Goal: Download file/media

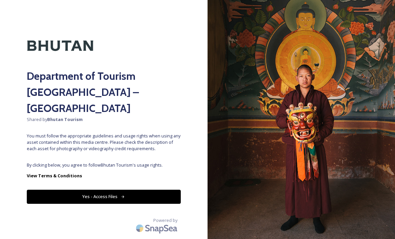
click at [155, 189] on button "Yes - Access Files" at bounding box center [104, 196] width 154 height 14
click at [178, 189] on button "Yes - Access Files" at bounding box center [104, 196] width 154 height 14
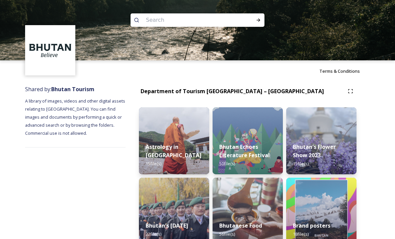
click at [183, 164] on div "Astrology in Bhutan 15 file(s)" at bounding box center [174, 155] width 70 height 38
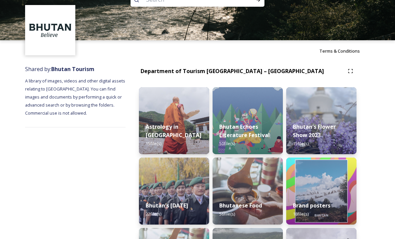
scroll to position [20, 0]
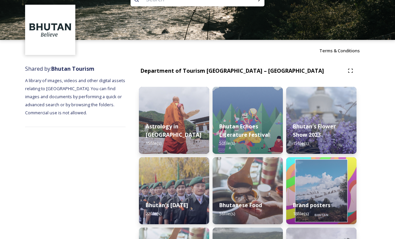
click at [287, 113] on img at bounding box center [321, 120] width 70 height 67
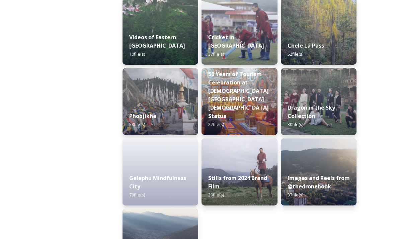
scroll to position [184, 0]
click at [181, 120] on div "Phobjikha 58 file(s)" at bounding box center [160, 120] width 76 height 30
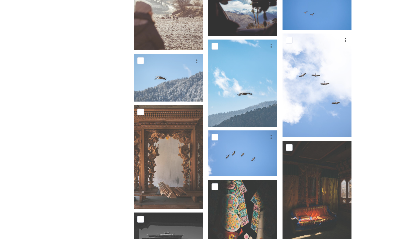
scroll to position [917, 0]
click at [287, 144] on input "checkbox" at bounding box center [289, 147] width 7 height 7
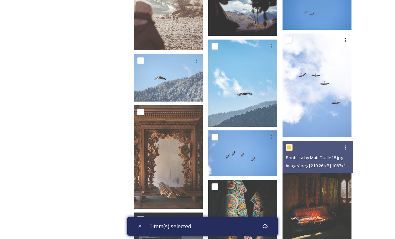
click at [287, 145] on input "checkbox" at bounding box center [289, 147] width 7 height 7
checkbox input "false"
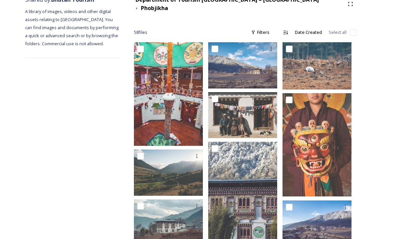
scroll to position [84, 0]
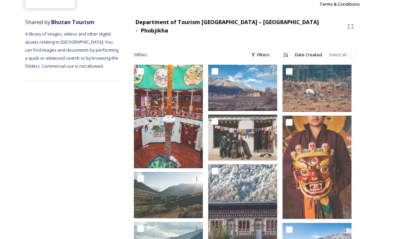
scroll to position [21, 0]
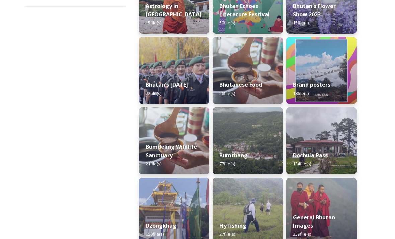
scroll to position [141, 0]
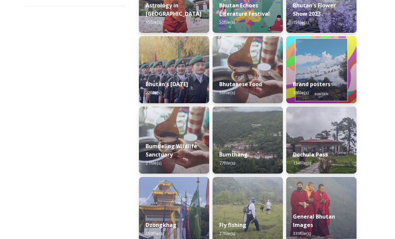
click at [196, 87] on div "Bhutan's National Day 2022 22 file(s)" at bounding box center [174, 88] width 70 height 30
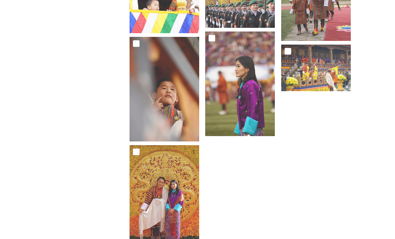
scroll to position [512, 0]
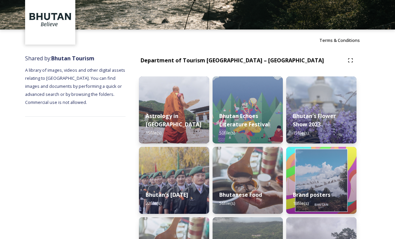
scroll to position [45, 0]
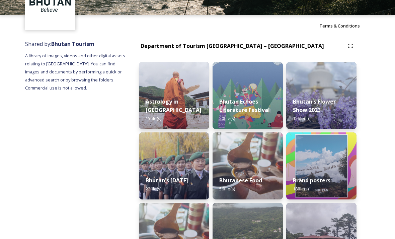
click at [263, 147] on img at bounding box center [247, 165] width 70 height 67
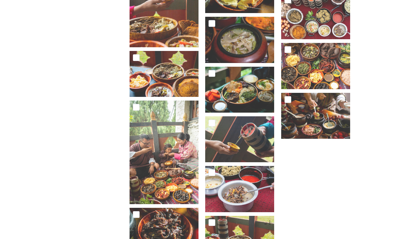
scroll to position [1055, 0]
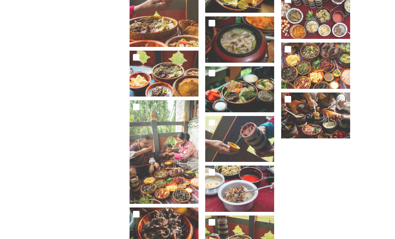
click at [287, 108] on div at bounding box center [317, 100] width 72 height 16
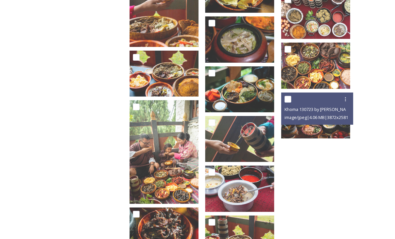
click at [287, 127] on img at bounding box center [315, 115] width 69 height 46
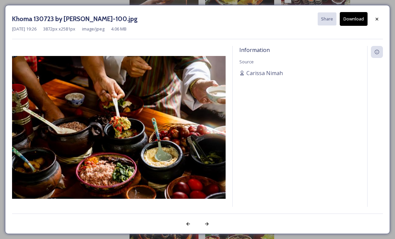
click at [287, 127] on div "Information Source Carissa Nimah" at bounding box center [300, 135] width 134 height 178
click at [287, 15] on div at bounding box center [377, 19] width 12 height 12
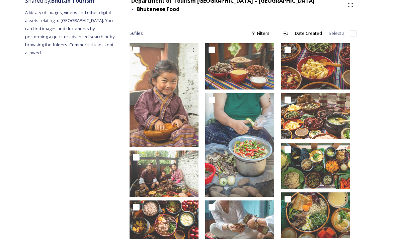
scroll to position [87, 0]
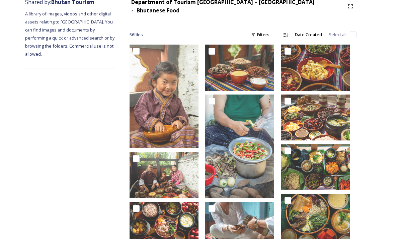
click at [287, 98] on input "checkbox" at bounding box center [287, 101] width 7 height 7
checkbox input "true"
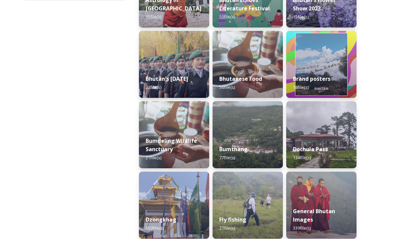
scroll to position [187, 0]
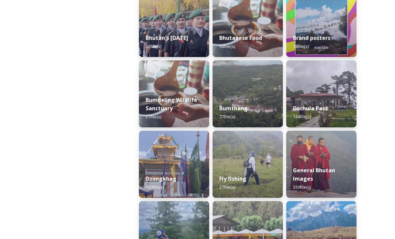
click at [287, 26] on img at bounding box center [321, 23] width 70 height 67
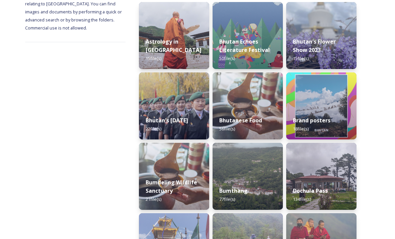
scroll to position [105, 0]
click at [198, 175] on div "Bumdeling Wildlife Sanctuary 21 file(s)" at bounding box center [174, 190] width 70 height 38
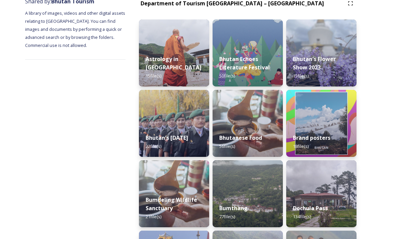
scroll to position [103, 0]
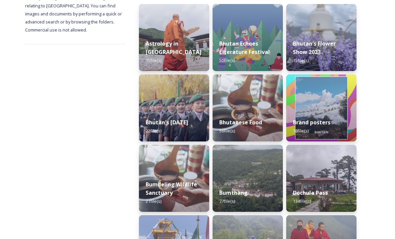
click at [256, 176] on img at bounding box center [247, 178] width 70 height 67
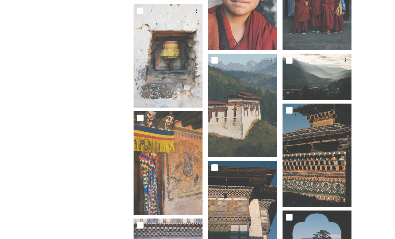
scroll to position [449, 0]
click at [218, 57] on input "checkbox" at bounding box center [214, 60] width 7 height 7
checkbox input "true"
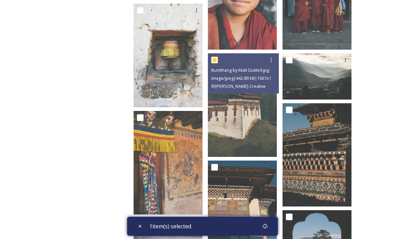
click at [257, 117] on img at bounding box center [242, 104] width 69 height 103
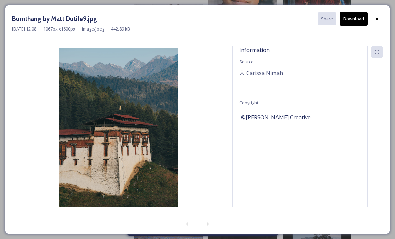
click at [287, 18] on button "Download" at bounding box center [354, 19] width 28 height 14
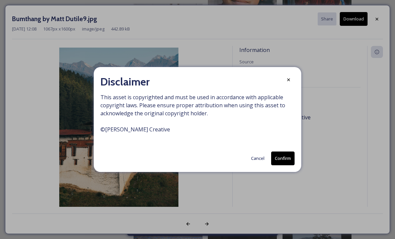
click at [287, 165] on button "Confirm" at bounding box center [282, 158] width 23 height 14
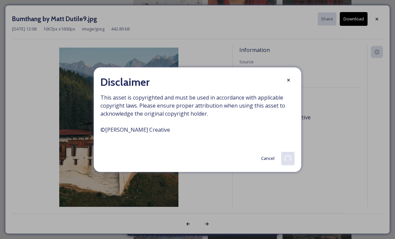
scroll to position [470, 0]
click at [287, 83] on icon at bounding box center [288, 79] width 5 height 5
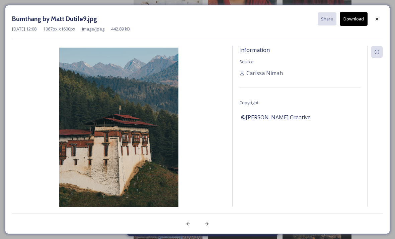
click at [287, 16] on div at bounding box center [377, 19] width 12 height 12
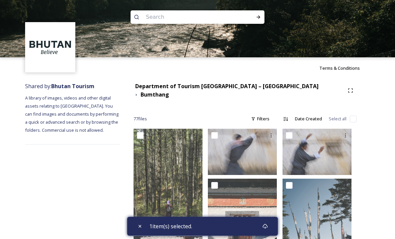
scroll to position [0, 0]
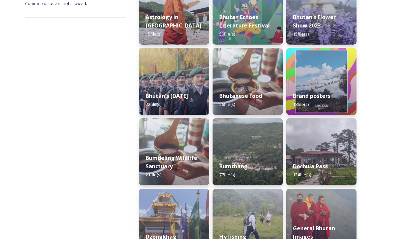
scroll to position [132, 0]
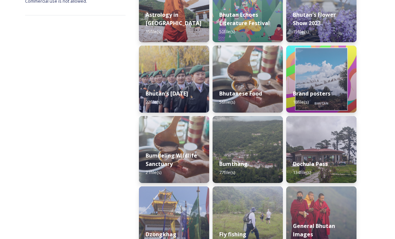
click at [287, 135] on img at bounding box center [321, 149] width 70 height 67
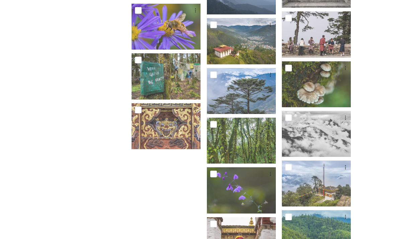
scroll to position [2385, 0]
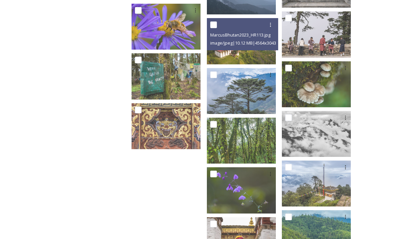
click at [262, 24] on div at bounding box center [243, 25] width 66 height 12
click at [256, 46] on img at bounding box center [241, 41] width 69 height 46
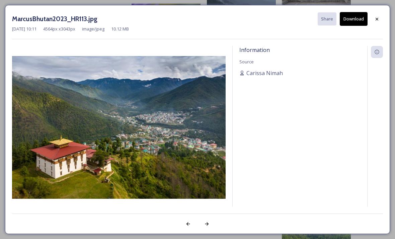
click at [259, 49] on span "Information" at bounding box center [254, 49] width 30 height 7
click at [287, 17] on button "Download" at bounding box center [354, 19] width 28 height 14
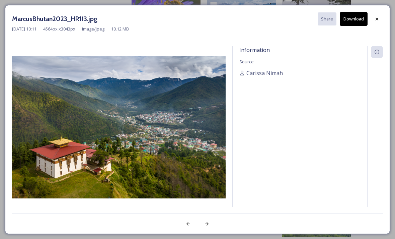
scroll to position [2407, 0]
click at [287, 17] on div at bounding box center [377, 19] width 12 height 12
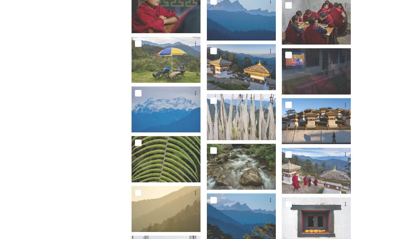
scroll to position [939, 0]
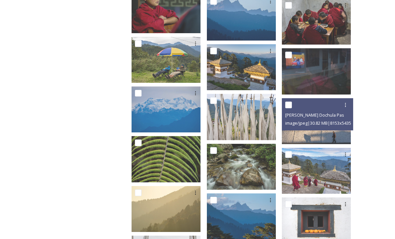
click at [287, 111] on div "Marcus Westberg Dochula Pass 2023_2.jpg" at bounding box center [318, 115] width 66 height 8
click at [287, 130] on img at bounding box center [316, 121] width 69 height 46
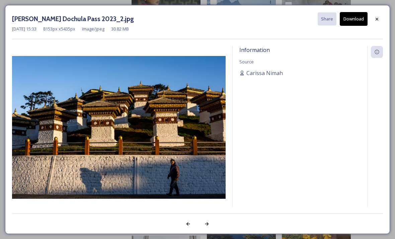
click at [287, 16] on button "Download" at bounding box center [354, 19] width 28 height 14
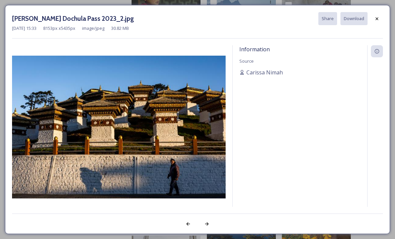
click at [287, 15] on div at bounding box center [377, 19] width 12 height 12
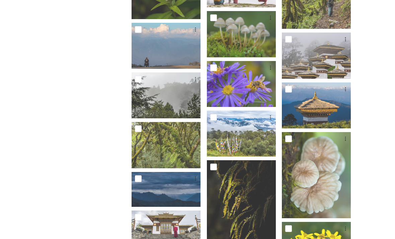
scroll to position [458, 0]
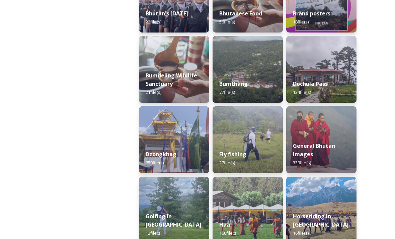
scroll to position [212, 0]
click at [199, 131] on img at bounding box center [174, 139] width 70 height 67
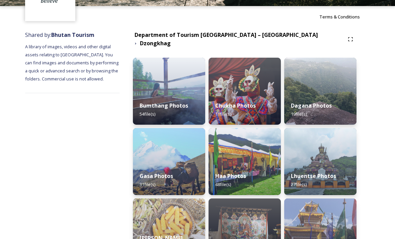
scroll to position [54, 0]
click at [191, 178] on div "Gasa Photos 31 file(s)" at bounding box center [169, 180] width 72 height 30
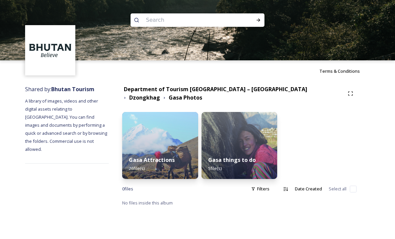
click at [198, 155] on div "Gasa Attractions 26 file(s)" at bounding box center [160, 164] width 76 height 30
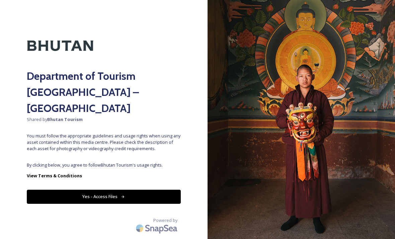
click at [161, 191] on div "Department of Tourism [GEOGRAPHIC_DATA] – Brand Centre Shared by Bhutan Tourism…" at bounding box center [103, 119] width 207 height 185
click at [172, 189] on button "Yes - Access Files" at bounding box center [104, 196] width 154 height 14
click at [175, 189] on button "Yes - Access Files" at bounding box center [104, 196] width 154 height 14
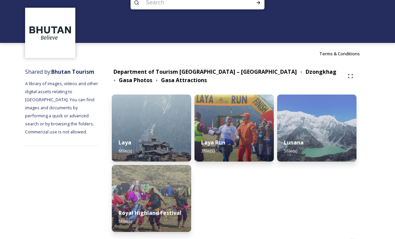
scroll to position [17, 0]
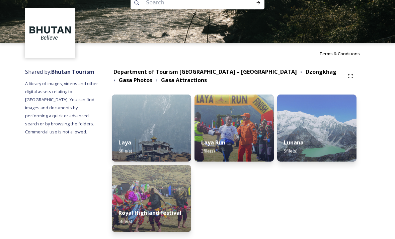
click at [326, 136] on div "Lunana 5 file(s)" at bounding box center [316, 146] width 79 height 30
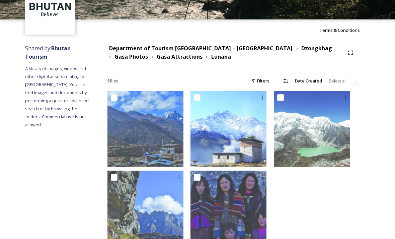
scroll to position [41, 0]
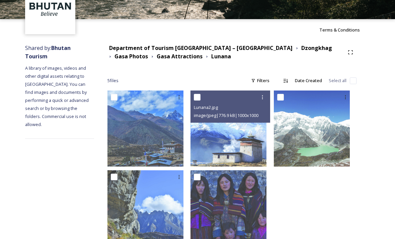
click at [258, 158] on img at bounding box center [228, 128] width 76 height 76
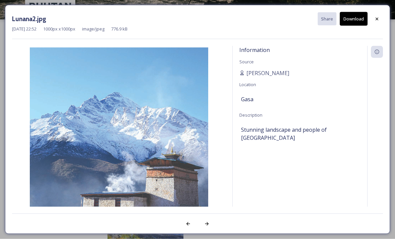
click at [373, 24] on div at bounding box center [377, 19] width 12 height 12
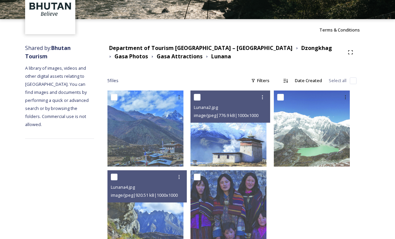
click at [179, 210] on img at bounding box center [145, 208] width 76 height 76
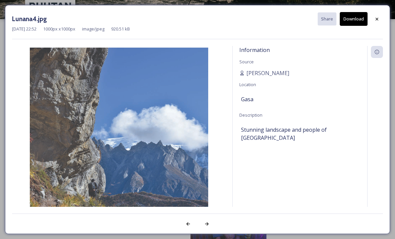
click at [379, 21] on icon at bounding box center [376, 18] width 5 height 5
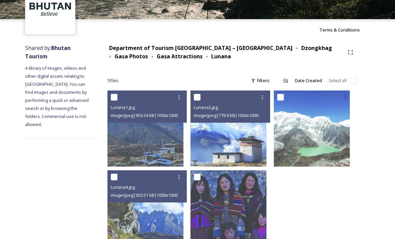
click at [183, 149] on img at bounding box center [145, 128] width 76 height 76
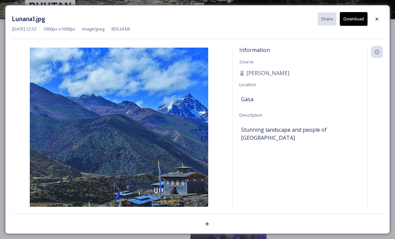
click at [376, 21] on div at bounding box center [377, 19] width 12 height 12
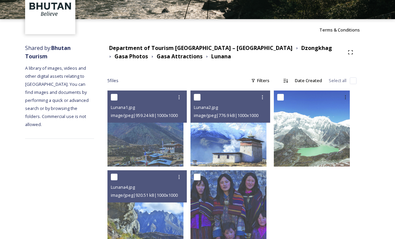
click at [263, 137] on img at bounding box center [228, 128] width 76 height 76
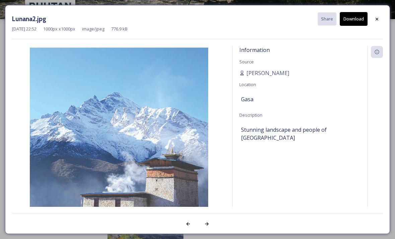
click at [362, 13] on button "Download" at bounding box center [354, 19] width 28 height 14
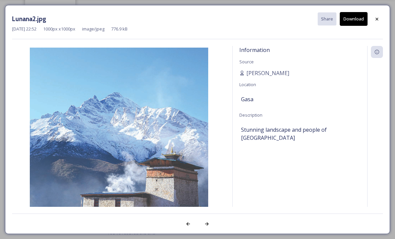
scroll to position [63, 0]
click at [381, 21] on div at bounding box center [377, 19] width 12 height 12
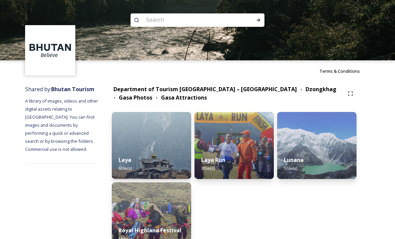
click at [131, 148] on img at bounding box center [151, 145] width 79 height 67
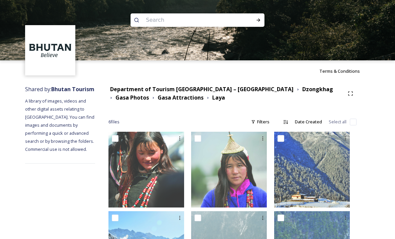
click at [317, 218] on div at bounding box center [314, 217] width 74 height 12
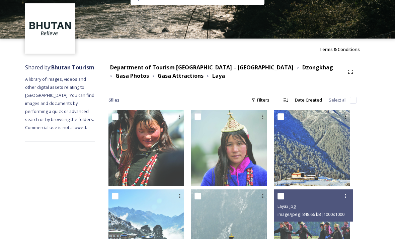
scroll to position [40, 0]
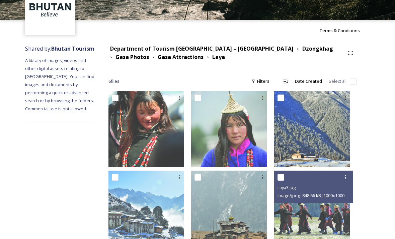
click at [322, 221] on img at bounding box center [312, 208] width 76 height 76
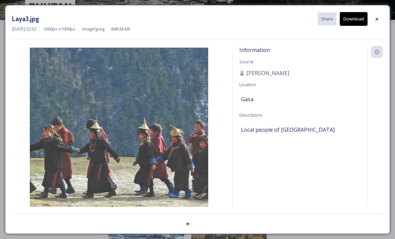
click at [357, 16] on button "Download" at bounding box center [354, 19] width 28 height 14
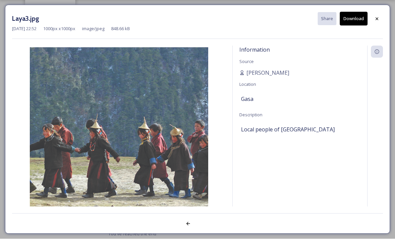
scroll to position [62, 0]
click at [377, 18] on icon at bounding box center [376, 18] width 5 height 5
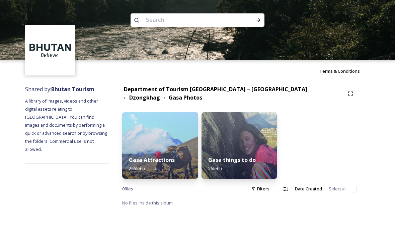
click at [271, 167] on div "Gasa things to do 5 file(s)" at bounding box center [239, 164] width 76 height 30
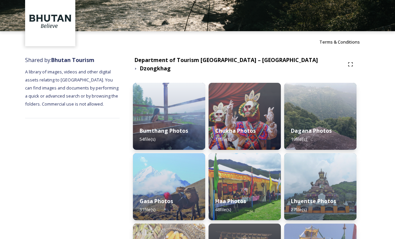
scroll to position [29, 0]
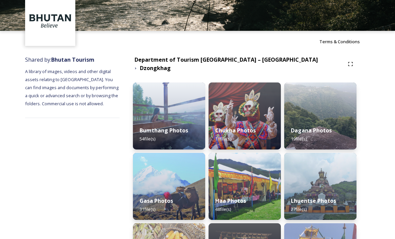
click at [320, 191] on div "Lhuentse Photos 27 file(s)" at bounding box center [320, 205] width 72 height 30
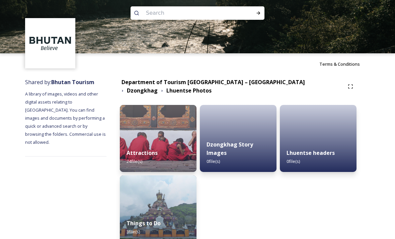
scroll to position [19, 0]
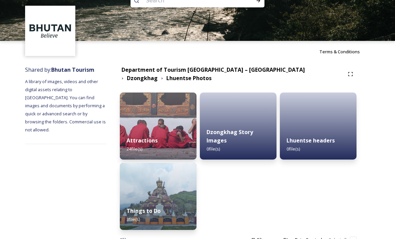
click at [156, 137] on strong "Attractions" at bounding box center [141, 139] width 31 height 7
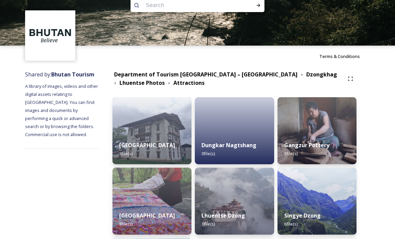
scroll to position [15, 0]
click at [150, 143] on strong "[GEOGRAPHIC_DATA]" at bounding box center [147, 144] width 56 height 7
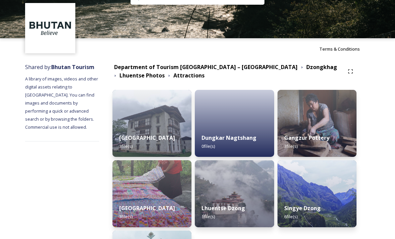
scroll to position [31, 0]
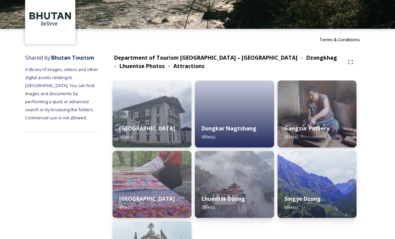
click at [142, 193] on div "Khoma Village 3 file(s)" at bounding box center [151, 203] width 79 height 30
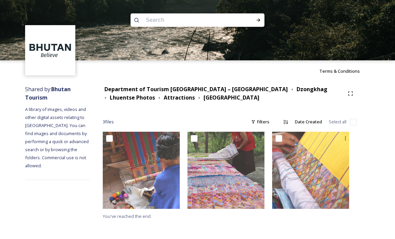
click at [149, 165] on img at bounding box center [141, 169] width 77 height 77
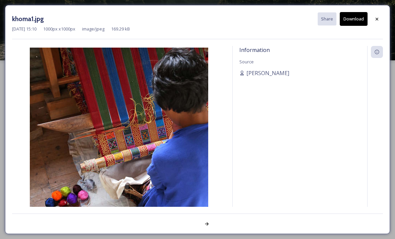
click at [359, 23] on button "Download" at bounding box center [354, 19] width 28 height 14
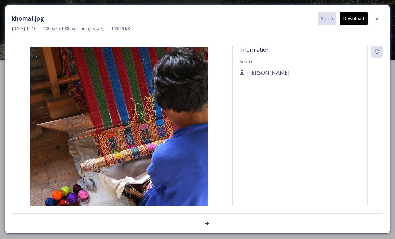
scroll to position [21, 0]
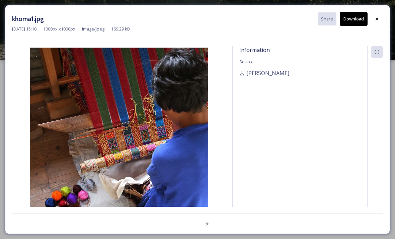
click at [380, 21] on div at bounding box center [377, 19] width 12 height 12
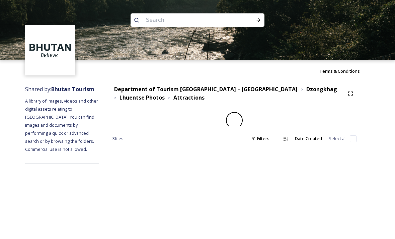
scroll to position [21, 0]
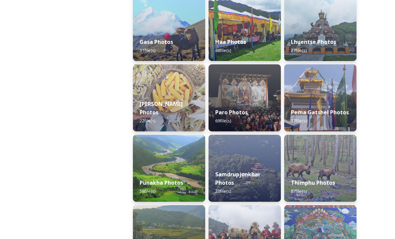
scroll to position [189, 0]
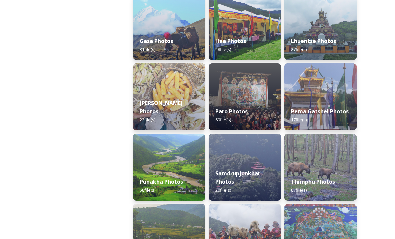
click at [169, 171] on div "Punakha Photos 58 file(s)" at bounding box center [169, 186] width 72 height 30
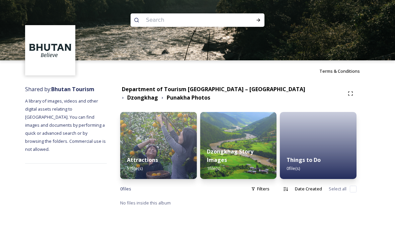
click at [166, 148] on img at bounding box center [158, 145] width 77 height 67
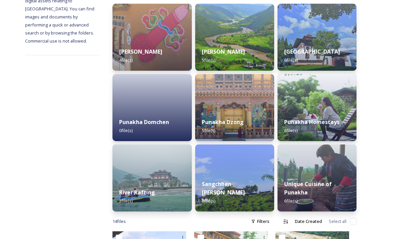
scroll to position [108, 0]
click at [254, 111] on img at bounding box center [234, 107] width 79 height 67
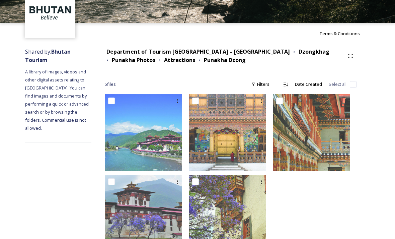
scroll to position [43, 0]
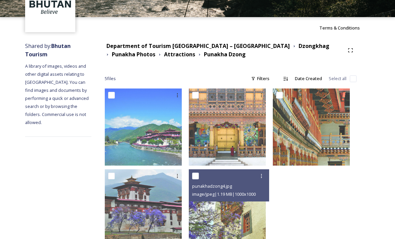
click at [255, 217] on img at bounding box center [227, 207] width 77 height 77
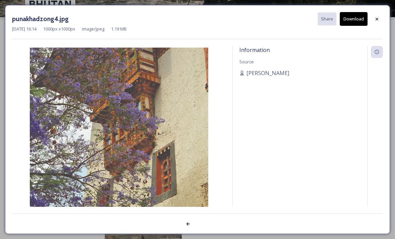
click at [361, 15] on button "Download" at bounding box center [354, 19] width 28 height 14
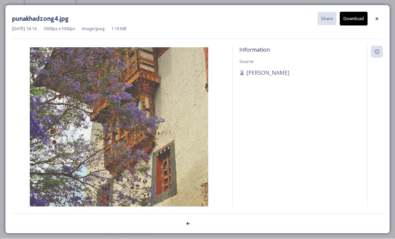
scroll to position [65, 0]
click at [380, 18] on div at bounding box center [377, 19] width 12 height 12
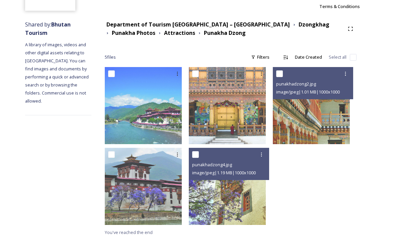
click at [330, 90] on span "image/jpeg | 1.01 MB | 1000 x 1000" at bounding box center [308, 92] width 64 height 6
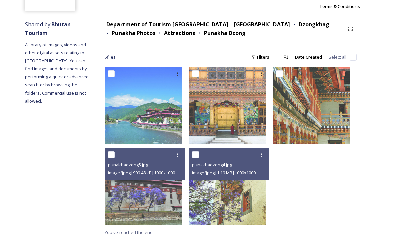
click at [175, 114] on img at bounding box center [143, 105] width 77 height 77
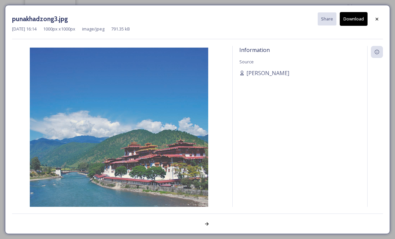
click at [363, 19] on button "Download" at bounding box center [354, 19] width 28 height 14
click at [377, 16] on icon at bounding box center [376, 18] width 5 height 5
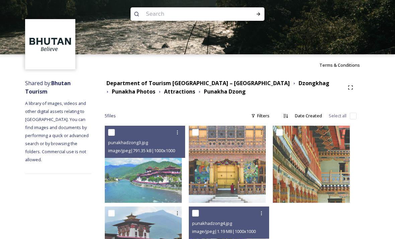
scroll to position [0, 0]
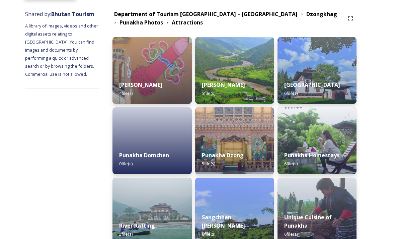
scroll to position [75, 0]
click at [245, 85] on strong "[PERSON_NAME]" at bounding box center [223, 84] width 43 height 7
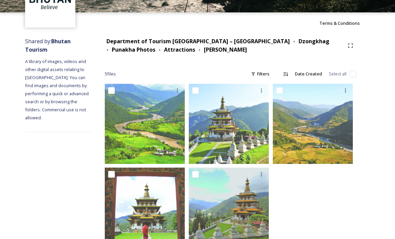
scroll to position [49, 0]
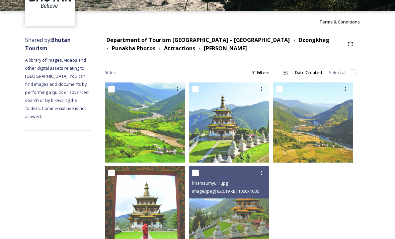
click at [244, 211] on img at bounding box center [229, 206] width 80 height 80
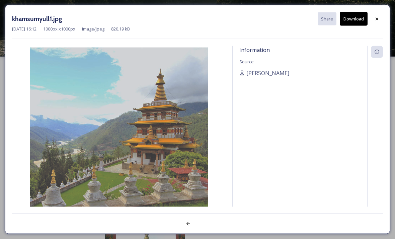
scroll to position [0, 0]
click at [378, 17] on icon at bounding box center [376, 18] width 5 height 5
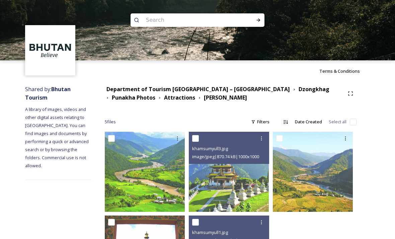
click at [251, 172] on img at bounding box center [229, 171] width 80 height 80
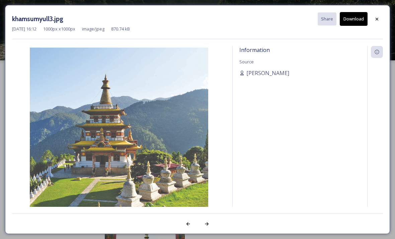
click at [358, 20] on button "Download" at bounding box center [354, 19] width 28 height 14
click at [384, 15] on div "khamsumyull3.jpg Share Download [DATE] 16:12 1000 px x 1000 px image/jpeg 870.7…" at bounding box center [197, 119] width 385 height 228
click at [379, 14] on div at bounding box center [377, 19] width 12 height 12
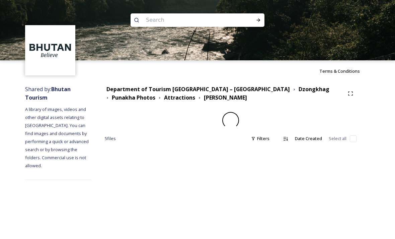
scroll to position [21, 0]
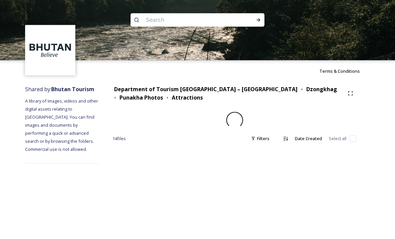
scroll to position [21, 0]
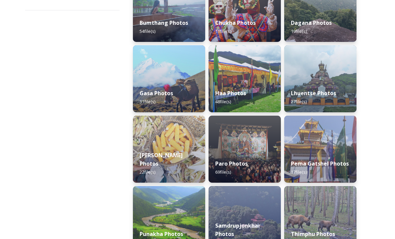
scroll to position [139, 0]
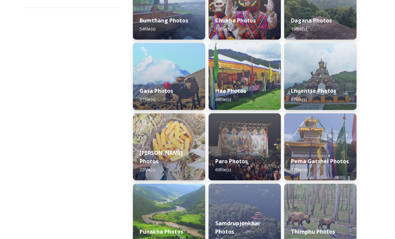
click at [268, 155] on div "Paro Photos 69 file(s)" at bounding box center [244, 165] width 72 height 30
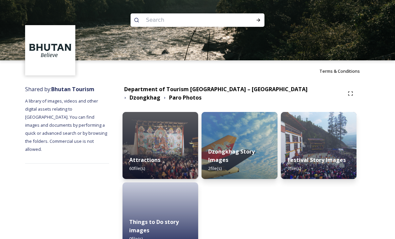
click at [261, 160] on div "Dzongkhag Story Images 2 file(s)" at bounding box center [239, 160] width 76 height 38
click at [187, 159] on div "Attractions 60 file(s)" at bounding box center [160, 164] width 76 height 30
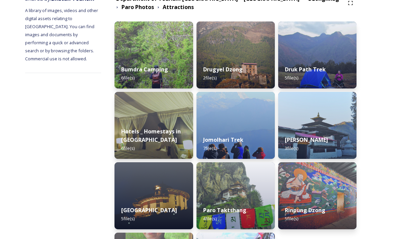
scroll to position [89, 0]
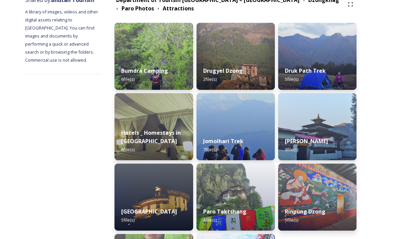
click at [268, 53] on img at bounding box center [235, 56] width 78 height 67
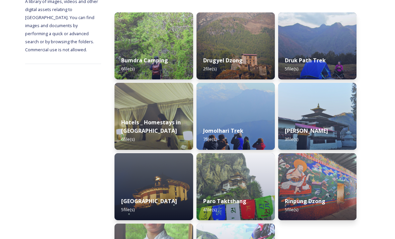
scroll to position [101, 0]
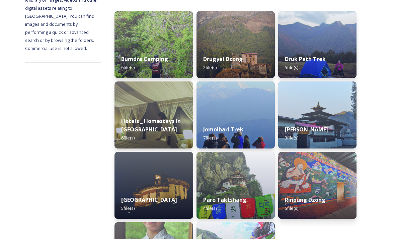
click at [182, 188] on img at bounding box center [153, 185] width 78 height 67
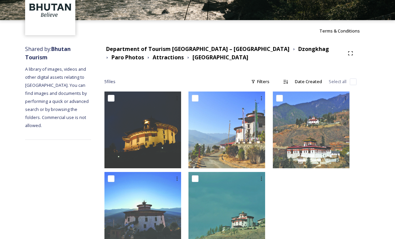
scroll to position [42, 0]
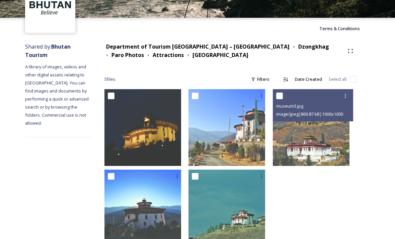
click at [340, 118] on div "museum3.jpg image/jpeg | 869.87 kB | 1000 x 1000" at bounding box center [313, 105] width 80 height 32
click at [327, 136] on img at bounding box center [311, 127] width 77 height 77
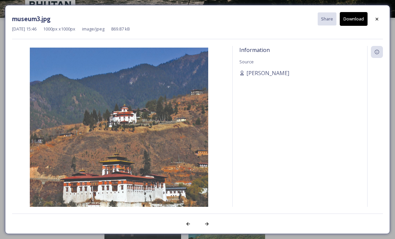
click at [377, 19] on icon at bounding box center [376, 18] width 5 height 5
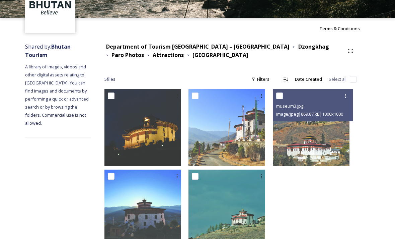
click at [171, 155] on img at bounding box center [142, 127] width 77 height 77
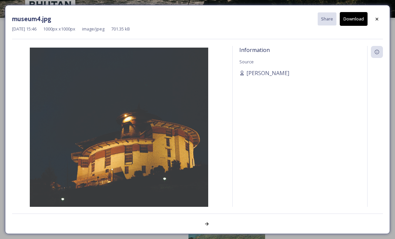
click at [356, 16] on button "Download" at bounding box center [354, 19] width 28 height 14
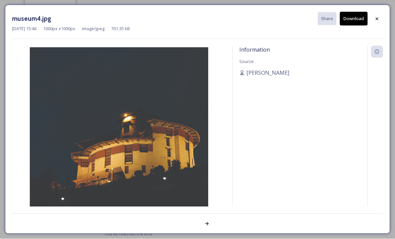
scroll to position [64, 0]
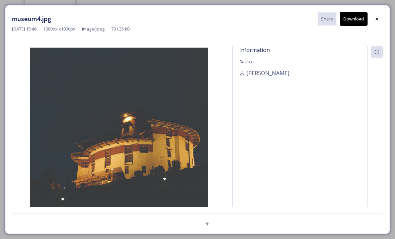
click at [380, 19] on div at bounding box center [377, 19] width 12 height 12
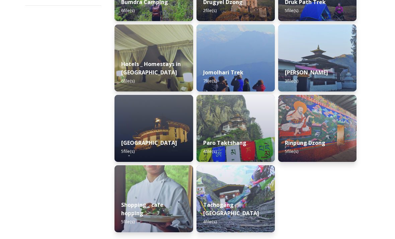
scroll to position [158, 0]
click at [273, 146] on div "Paro Taktshang 4 file(s)" at bounding box center [235, 147] width 78 height 30
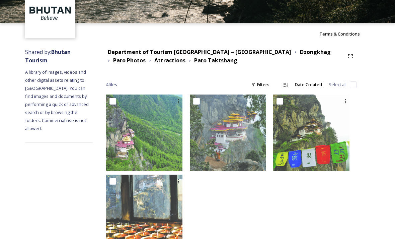
scroll to position [42, 0]
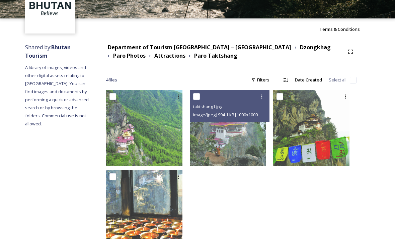
click at [259, 152] on img at bounding box center [228, 128] width 76 height 76
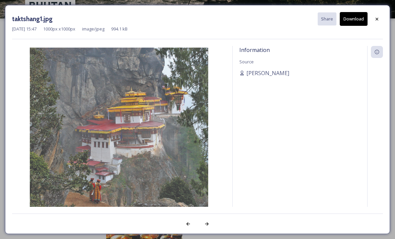
click at [356, 20] on button "Download" at bounding box center [354, 19] width 28 height 14
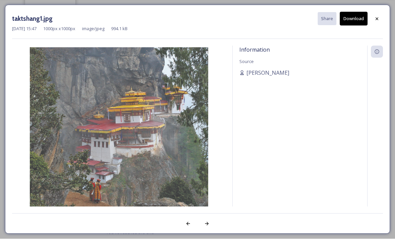
scroll to position [63, 0]
click at [380, 15] on div at bounding box center [377, 19] width 12 height 12
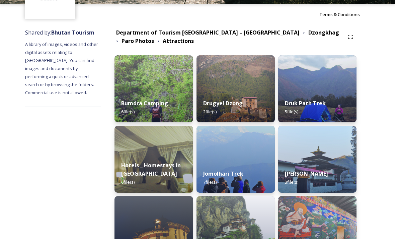
scroll to position [57, 0]
click at [154, 37] on strong "Paro Photos" at bounding box center [137, 40] width 32 height 7
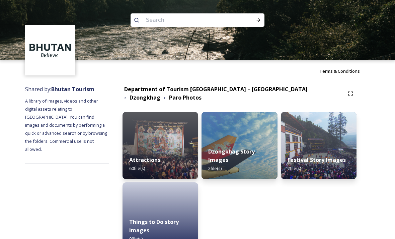
click at [332, 166] on div "Festival Story Images 7 file(s)" at bounding box center [319, 164] width 76 height 30
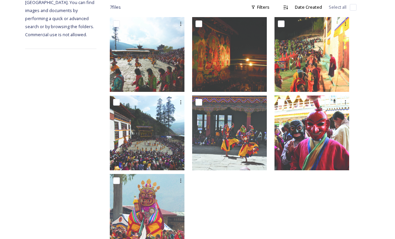
scroll to position [117, 0]
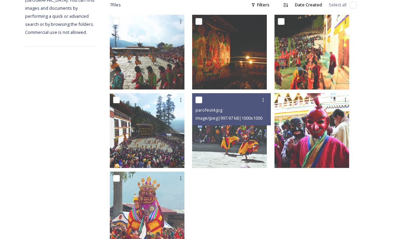
click at [263, 151] on img at bounding box center [229, 130] width 75 height 75
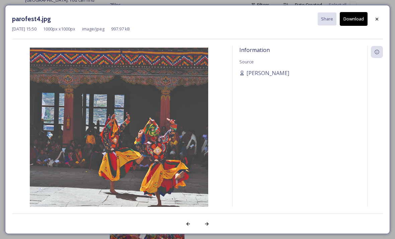
click at [373, 15] on div at bounding box center [377, 19] width 12 height 12
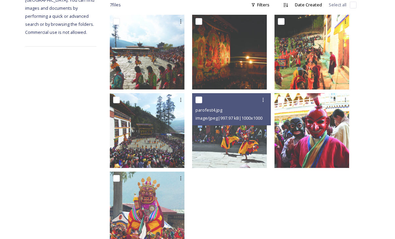
click at [183, 75] on img at bounding box center [147, 52] width 75 height 75
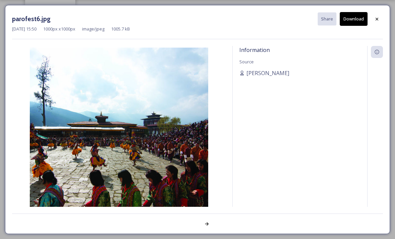
scroll to position [38, 0]
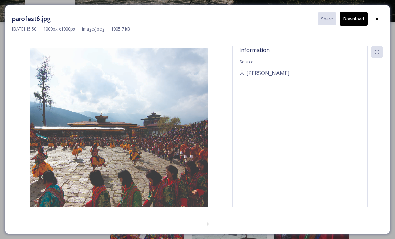
click at [379, 20] on div at bounding box center [377, 19] width 12 height 12
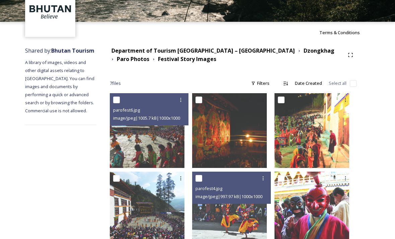
click at [262, 195] on span "image/jpeg | 997.97 kB | 1000 x 1000" at bounding box center [228, 196] width 67 height 6
click at [262, 213] on img at bounding box center [229, 208] width 75 height 75
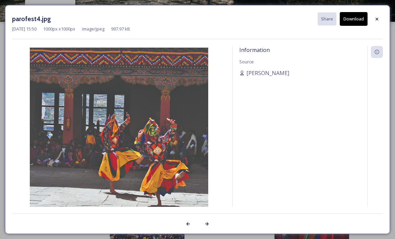
click at [359, 18] on button "Download" at bounding box center [354, 19] width 28 height 14
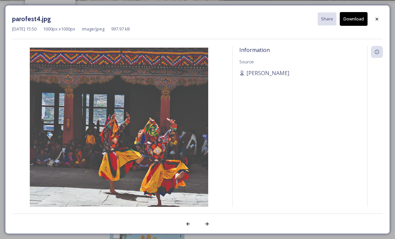
click at [359, 20] on button "Download" at bounding box center [354, 19] width 28 height 14
click at [382, 14] on div at bounding box center [377, 19] width 12 height 12
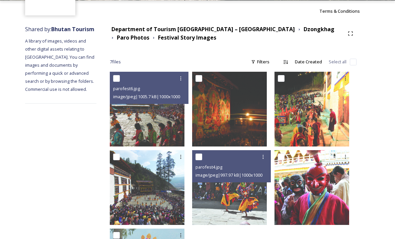
scroll to position [21, 0]
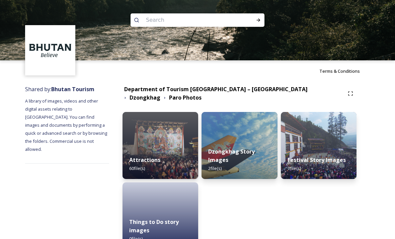
click at [259, 92] on strong "Department of Tourism [GEOGRAPHIC_DATA] – [GEOGRAPHIC_DATA]" at bounding box center [215, 88] width 183 height 7
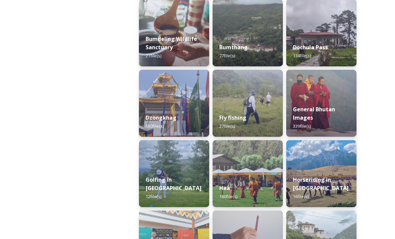
scroll to position [248, 0]
click at [174, 107] on img at bounding box center [174, 103] width 70 height 67
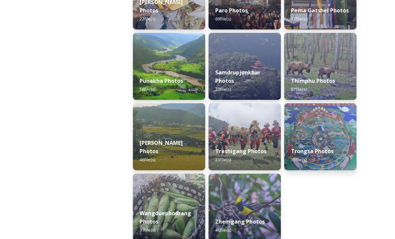
scroll to position [296, 0]
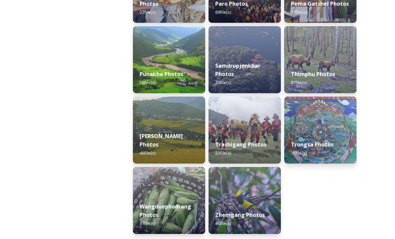
click at [320, 128] on img at bounding box center [320, 129] width 72 height 67
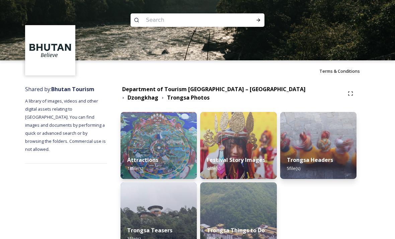
click at [270, 148] on img at bounding box center [238, 145] width 76 height 67
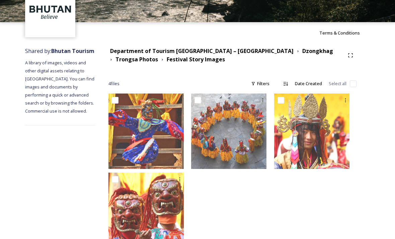
scroll to position [38, 0]
click at [259, 139] on img at bounding box center [228, 130] width 75 height 75
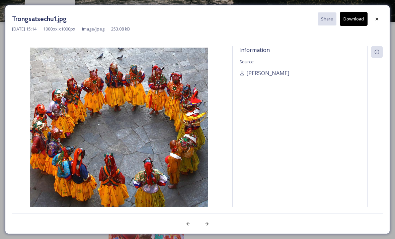
click at [376, 24] on div at bounding box center [377, 19] width 12 height 12
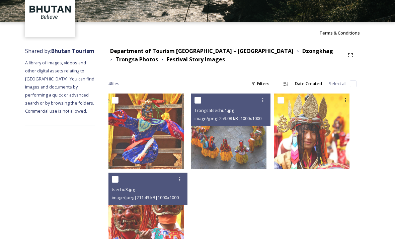
click at [173, 201] on div "tsechu3.jpg image/jpeg | 211.43 kB | 1000 x 1000" at bounding box center [147, 188] width 79 height 32
click at [179, 221] on img at bounding box center [145, 209] width 75 height 75
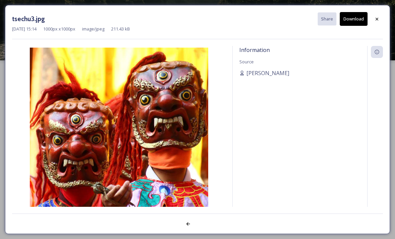
scroll to position [0, 0]
click at [358, 18] on button "Download" at bounding box center [354, 19] width 28 height 14
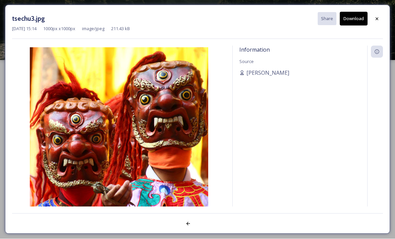
scroll to position [21, 0]
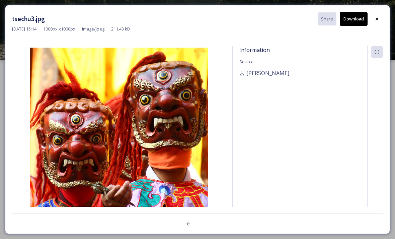
click at [375, 21] on icon at bounding box center [376, 18] width 5 height 5
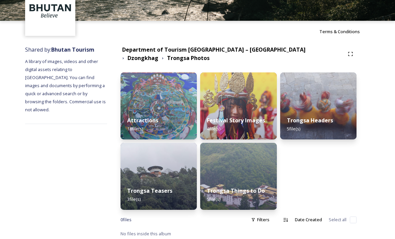
scroll to position [41, 0]
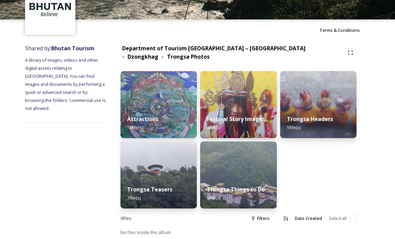
click at [193, 108] on img at bounding box center [158, 104] width 76 height 67
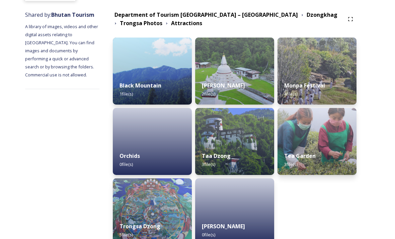
scroll to position [74, 0]
click at [168, 211] on img at bounding box center [152, 211] width 79 height 67
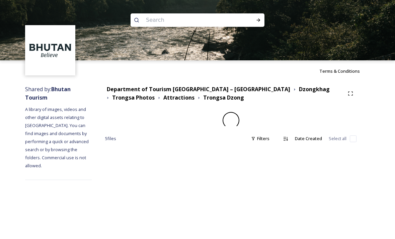
scroll to position [21, 0]
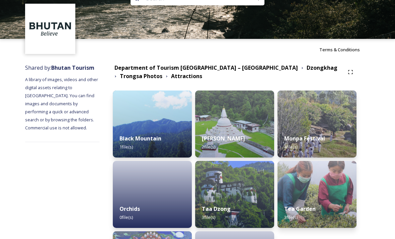
click at [245, 135] on strong "[PERSON_NAME]" at bounding box center [223, 137] width 43 height 7
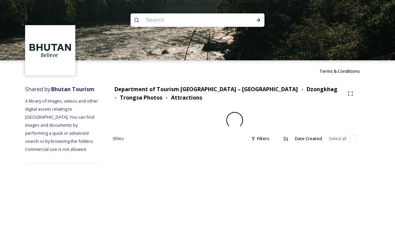
scroll to position [21, 0]
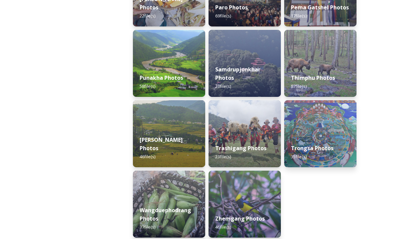
scroll to position [296, 0]
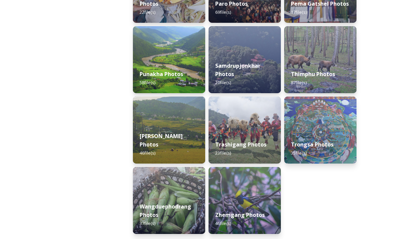
click at [188, 125] on div "[PERSON_NAME] Photos 46 file(s)" at bounding box center [169, 144] width 72 height 38
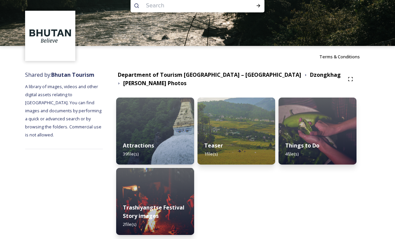
scroll to position [15, 0]
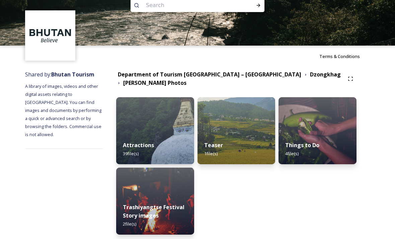
click at [178, 156] on div "Attractions 39 file(s)" at bounding box center [155, 149] width 78 height 30
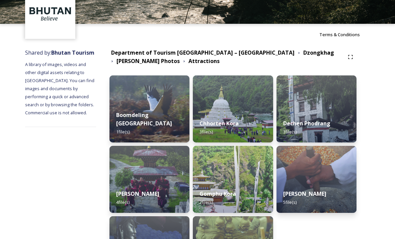
scroll to position [36, 0]
click at [220, 122] on strong "Chhorten Kora" at bounding box center [218, 122] width 39 height 7
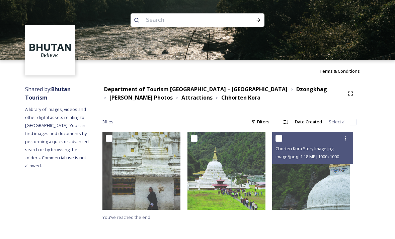
click at [344, 185] on img at bounding box center [311, 170] width 78 height 78
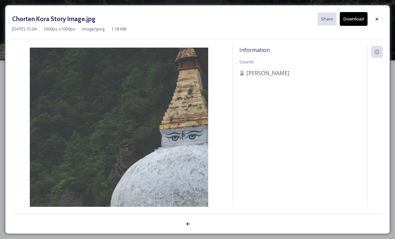
click at [377, 23] on div at bounding box center [377, 19] width 12 height 12
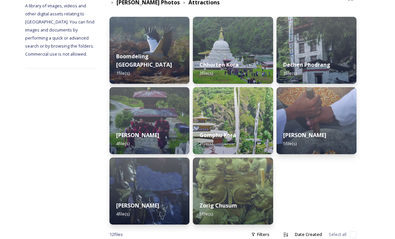
scroll to position [95, 0]
click at [342, 64] on div "Dechen Phodrang 3 file(s)" at bounding box center [316, 69] width 80 height 30
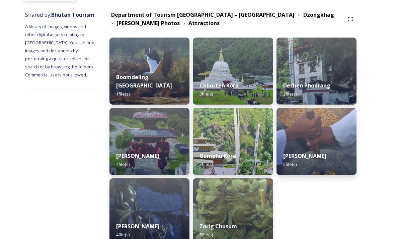
scroll to position [75, 0]
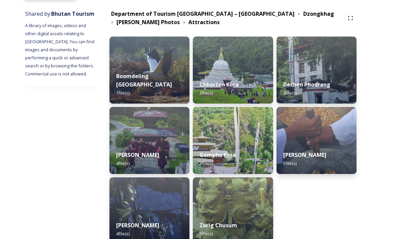
click at [140, 137] on img at bounding box center [149, 140] width 80 height 67
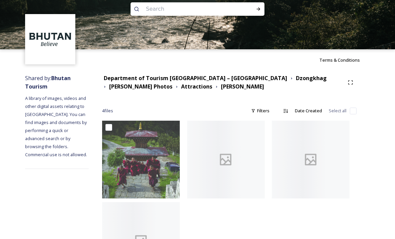
scroll to position [44, 0]
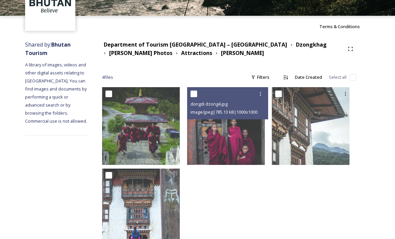
click at [259, 146] on img at bounding box center [226, 126] width 78 height 78
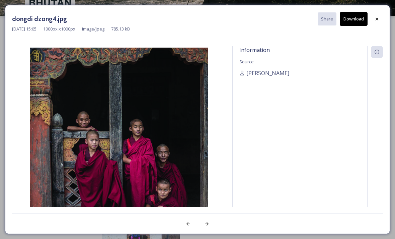
click at [358, 16] on button "Download" at bounding box center [354, 19] width 28 height 14
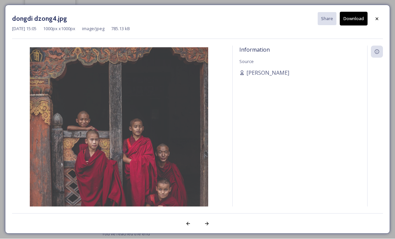
scroll to position [66, 0]
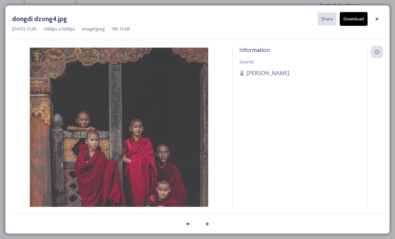
click at [380, 15] on div at bounding box center [377, 19] width 12 height 12
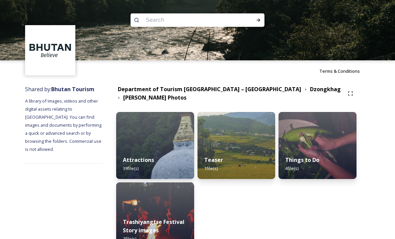
click at [244, 92] on strong "Department of Tourism [GEOGRAPHIC_DATA] – [GEOGRAPHIC_DATA]" at bounding box center [209, 88] width 183 height 7
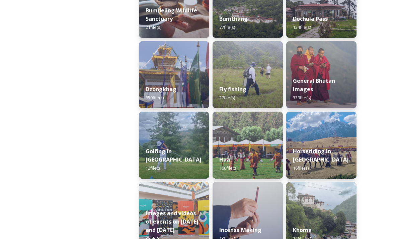
scroll to position [278, 0]
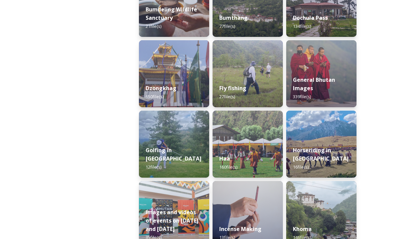
click at [343, 86] on div "General Bhutan Images 339 file(s)" at bounding box center [321, 88] width 70 height 38
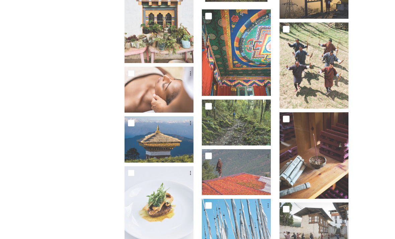
scroll to position [2686, 0]
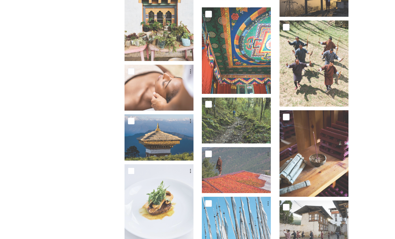
click at [340, 82] on img at bounding box center [313, 63] width 69 height 86
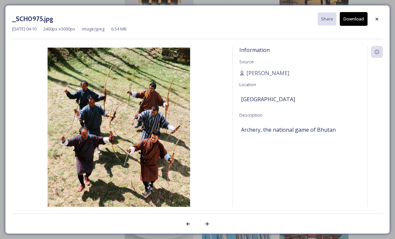
click at [369, 10] on div "_SCH0975.jpg Share Download [DATE] 04:10 2400 px x 3000 px image/jpeg 6.54 MB I…" at bounding box center [197, 119] width 385 height 228
click at [366, 20] on button "Download" at bounding box center [354, 19] width 28 height 14
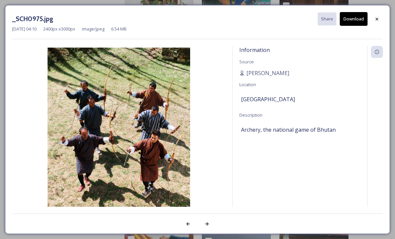
click at [381, 19] on div at bounding box center [377, 19] width 12 height 12
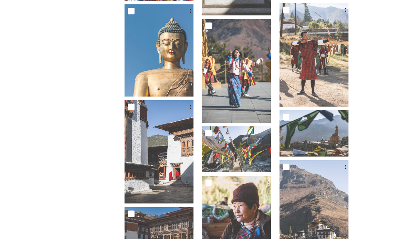
scroll to position [5781, 0]
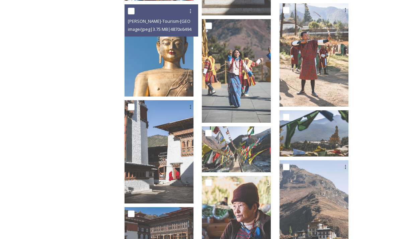
click at [188, 64] on img at bounding box center [158, 50] width 69 height 92
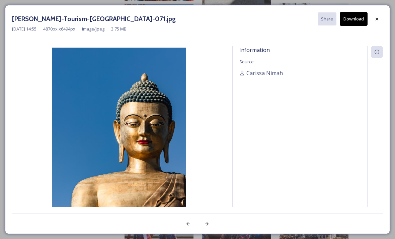
click at [360, 20] on button "Download" at bounding box center [354, 19] width 28 height 14
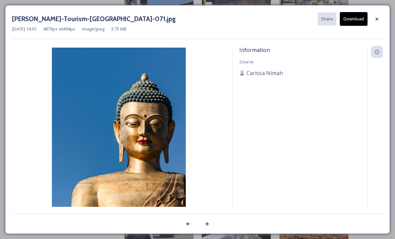
scroll to position [5803, 0]
click at [378, 16] on icon at bounding box center [376, 18] width 5 height 5
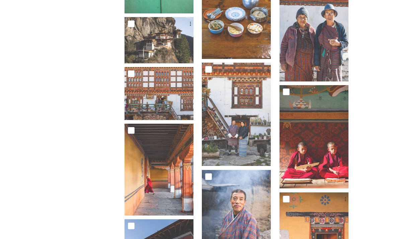
scroll to position [7120, 0]
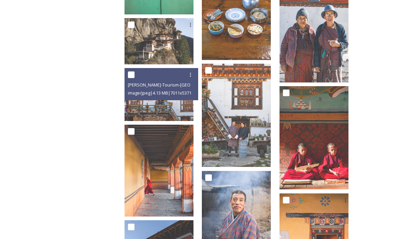
click at [175, 90] on span "image/jpeg | 4.13 MB | 7011 x 5371" at bounding box center [160, 93] width 64 height 6
click at [193, 100] on img at bounding box center [158, 94] width 69 height 53
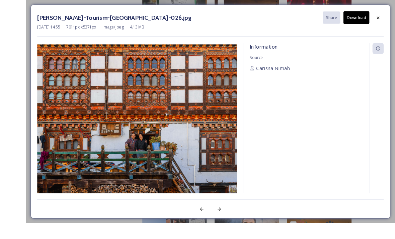
scroll to position [7111, 0]
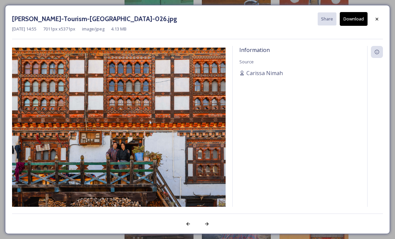
click at [380, 19] on div at bounding box center [377, 19] width 12 height 12
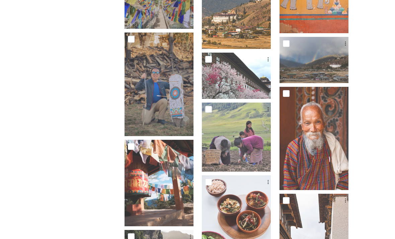
scroll to position [7861, 0]
click at [261, 131] on img at bounding box center [236, 136] width 69 height 69
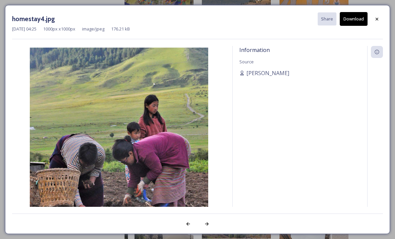
click at [356, 21] on button "Download" at bounding box center [354, 19] width 28 height 14
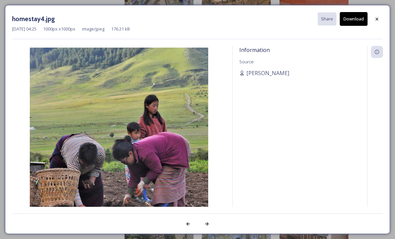
scroll to position [7882, 0]
click at [374, 19] on icon at bounding box center [376, 18] width 5 height 5
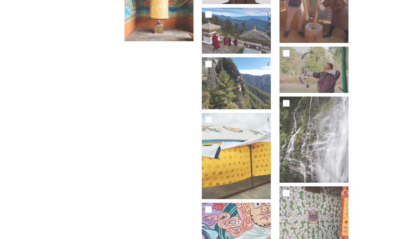
scroll to position [8414, 0]
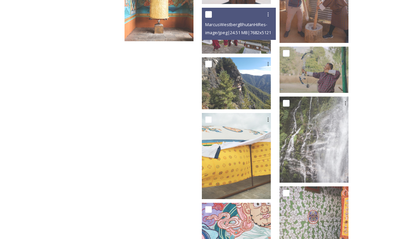
click at [248, 30] on span "image/jpeg | 24.51 MB | 7682 x 5121" at bounding box center [238, 32] width 66 height 6
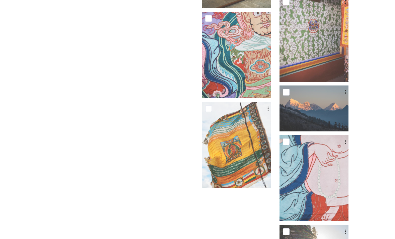
scroll to position [8605, 0]
click at [325, 114] on img at bounding box center [313, 108] width 69 height 46
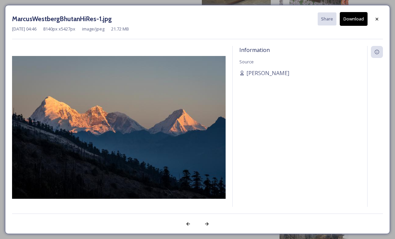
click at [359, 19] on button "Download" at bounding box center [354, 19] width 28 height 14
click at [374, 20] on icon at bounding box center [376, 18] width 5 height 5
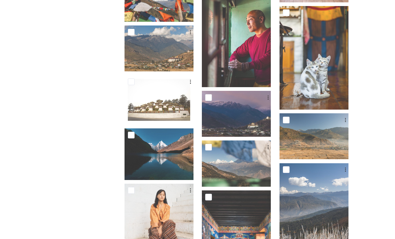
scroll to position [7526, 0]
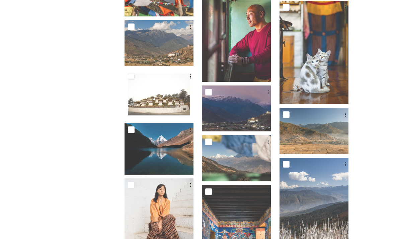
click at [321, 238] on img at bounding box center [313, 209] width 69 height 103
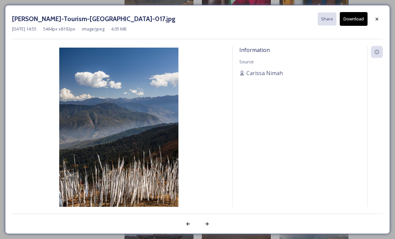
scroll to position [7570, 0]
click at [377, 21] on icon at bounding box center [376, 18] width 5 height 5
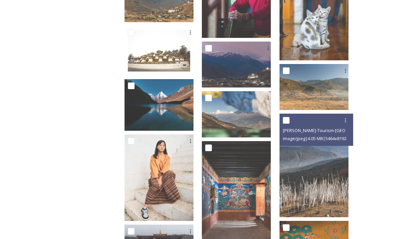
click at [188, 115] on img at bounding box center [158, 105] width 69 height 52
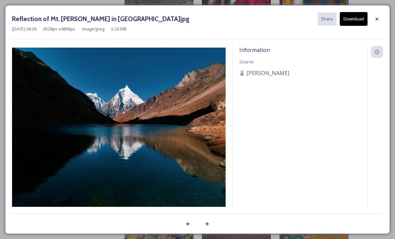
click at [377, 20] on icon at bounding box center [376, 18] width 5 height 5
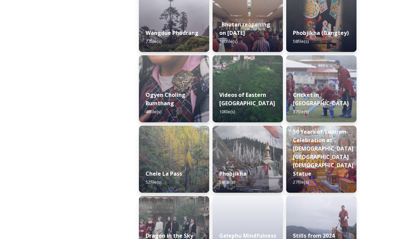
scroll to position [1035, 0]
click at [176, 177] on strong "Chele La Pass" at bounding box center [164, 173] width 36 height 7
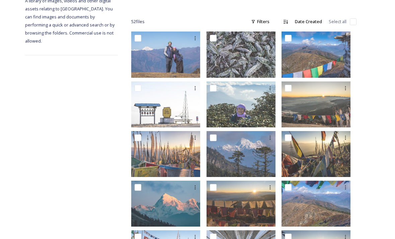
scroll to position [100, 0]
click at [193, 166] on img at bounding box center [165, 154] width 69 height 46
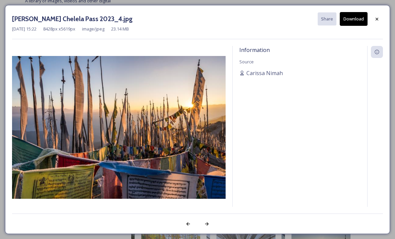
click at [358, 19] on button "Download" at bounding box center [354, 19] width 28 height 14
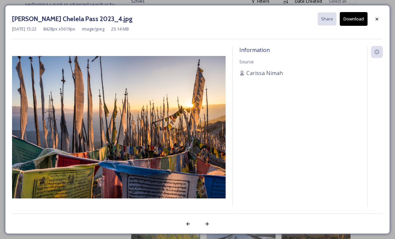
scroll to position [121, 0]
click at [376, 18] on icon at bounding box center [376, 18] width 5 height 5
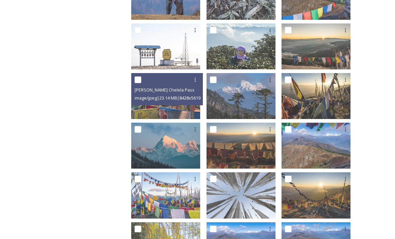
scroll to position [153, 0]
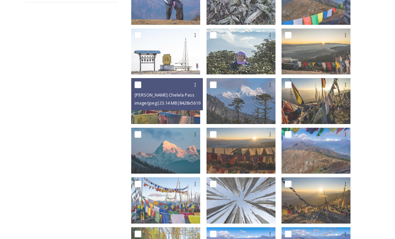
click at [198, 113] on img at bounding box center [165, 101] width 69 height 46
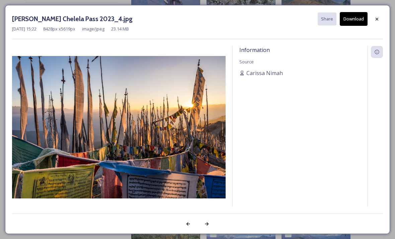
click at [374, 21] on icon at bounding box center [376, 18] width 5 height 5
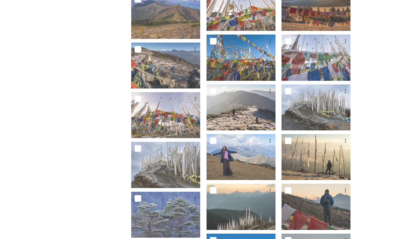
scroll to position [593, 0]
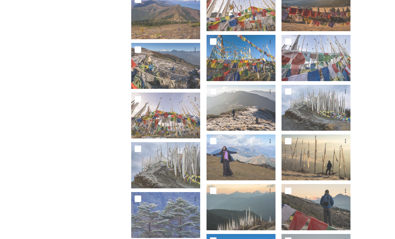
click at [264, 101] on div at bounding box center [242, 93] width 72 height 16
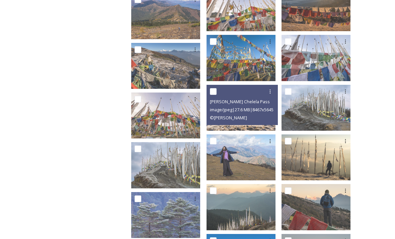
click at [262, 123] on img at bounding box center [240, 108] width 69 height 46
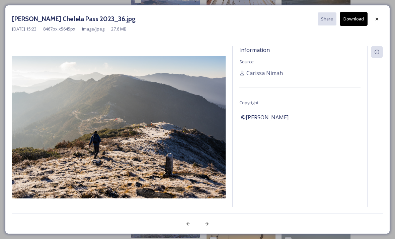
click at [376, 21] on icon at bounding box center [376, 18] width 5 height 5
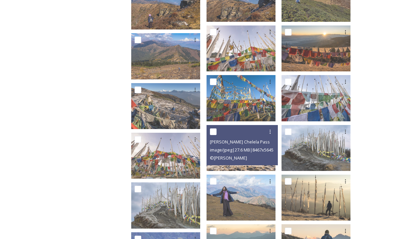
scroll to position [553, 0]
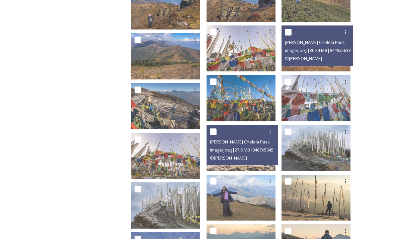
click at [315, 55] on span "© [PERSON_NAME]" at bounding box center [303, 58] width 37 height 6
click at [313, 64] on img at bounding box center [315, 48] width 69 height 46
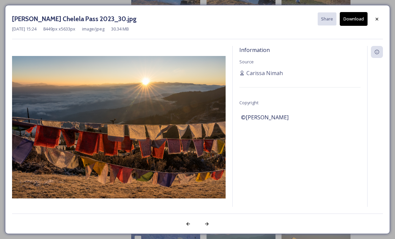
click at [357, 23] on button "Download" at bounding box center [354, 19] width 28 height 14
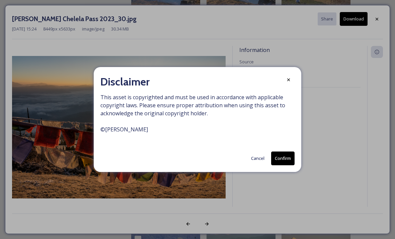
click at [279, 165] on button "Confirm" at bounding box center [282, 158] width 23 height 14
click at [287, 83] on icon at bounding box center [288, 79] width 5 height 5
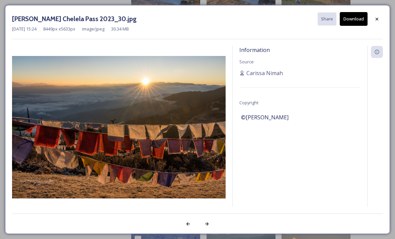
click at [380, 20] on div at bounding box center [377, 19] width 12 height 12
